Goal: Find specific page/section: Find specific page/section

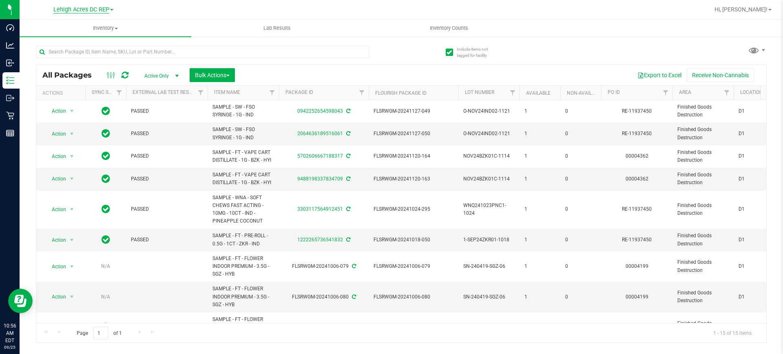
click at [104, 7] on span "Lehigh Acres DC REP" at bounding box center [81, 9] width 56 height 7
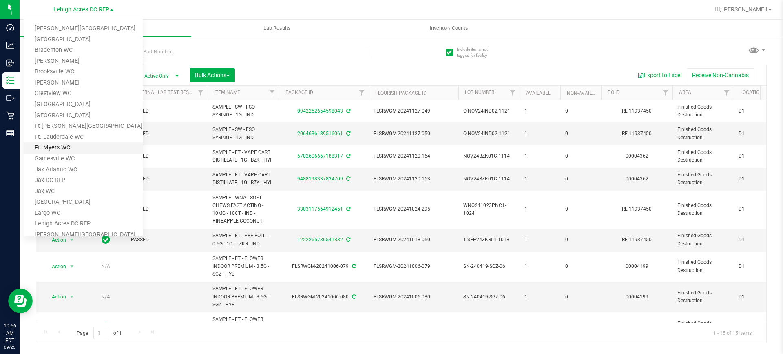
scroll to position [163, 0]
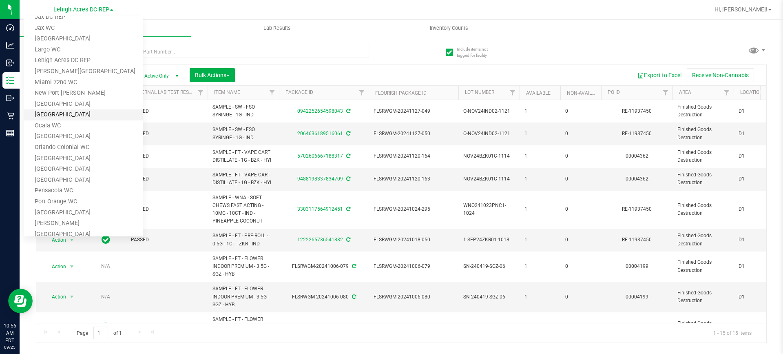
click at [74, 117] on link "[GEOGRAPHIC_DATA]" at bounding box center [83, 114] width 119 height 11
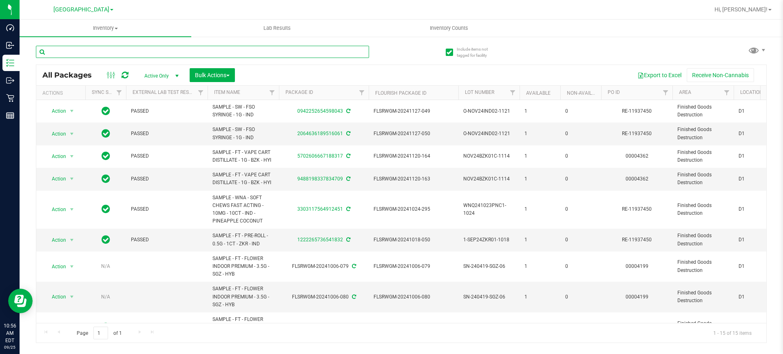
click at [64, 50] on input "text" at bounding box center [202, 52] width 333 height 12
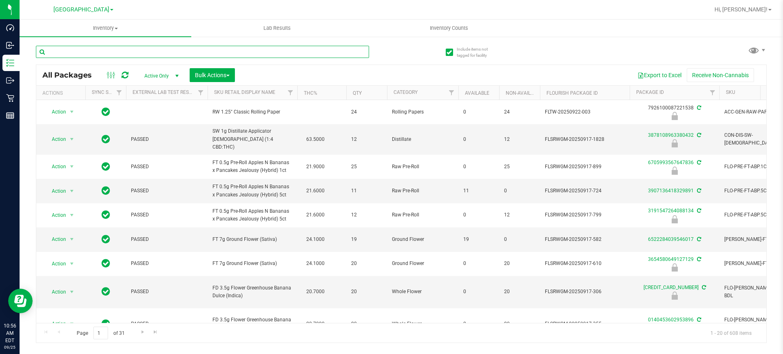
click at [64, 50] on input "text" at bounding box center [202, 52] width 333 height 12
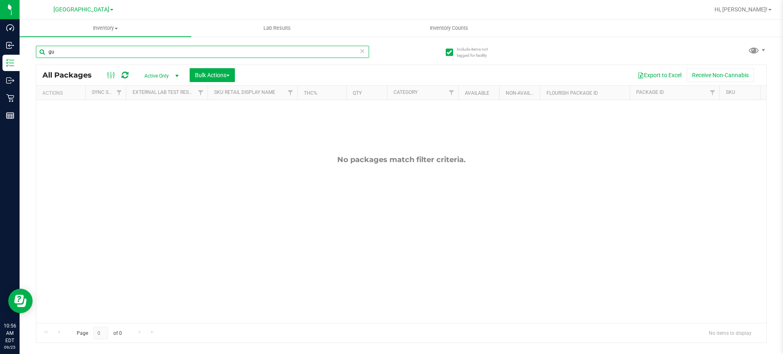
type input "g"
type input "chews"
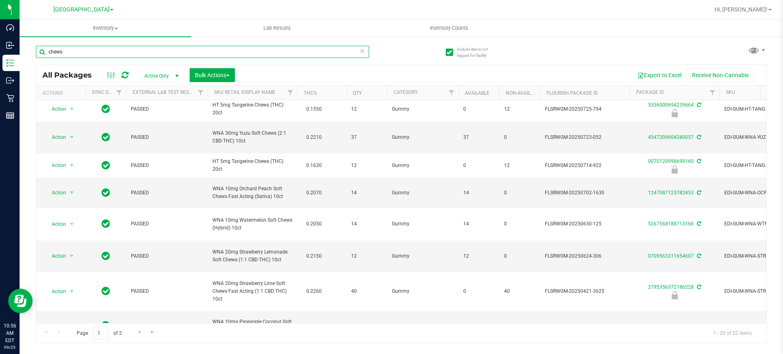
scroll to position [372, 0]
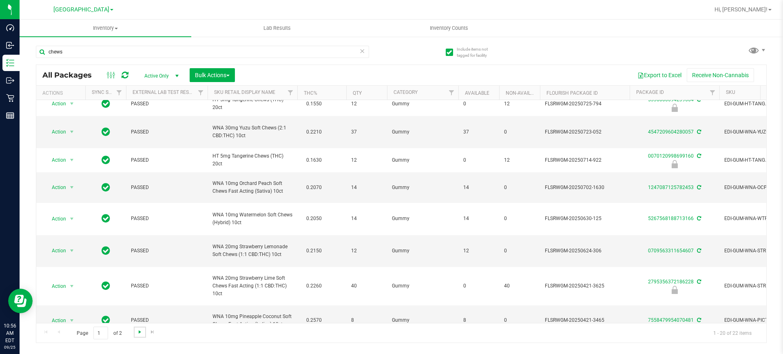
click at [142, 334] on span "Go to the next page" at bounding box center [140, 331] width 7 height 7
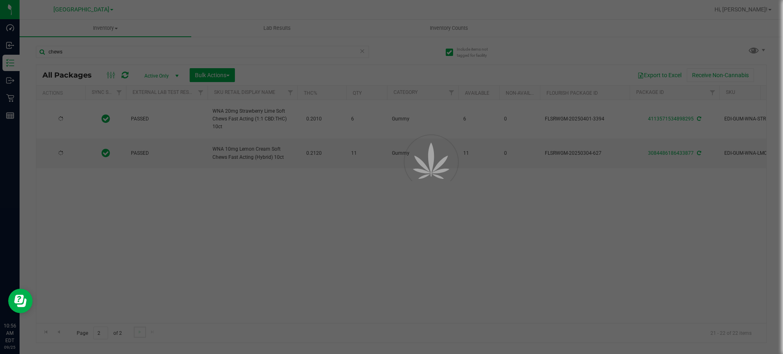
scroll to position [0, 0]
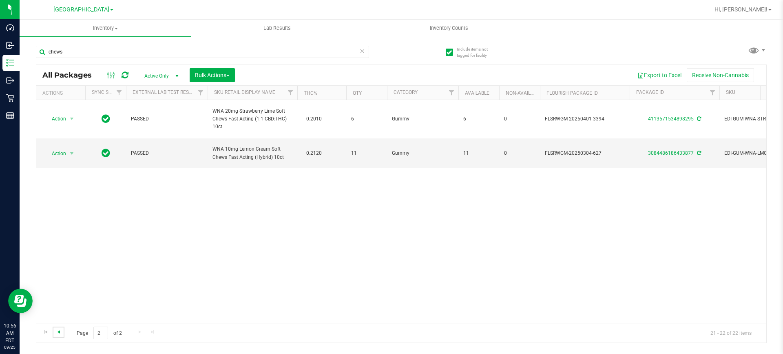
click at [62, 334] on span "Go to the previous page" at bounding box center [58, 331] width 7 height 7
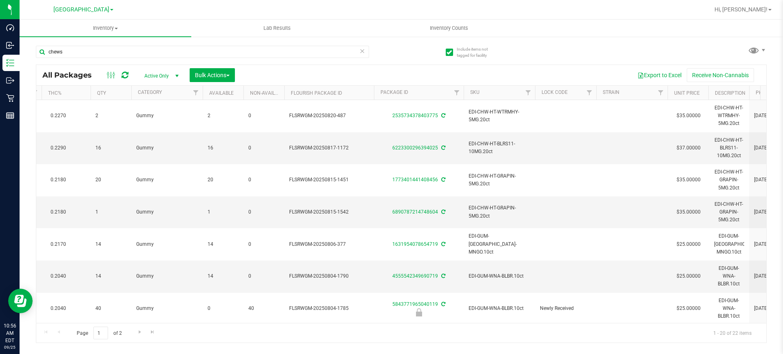
scroll to position [0, 2]
